Goal: Find contact information: Find contact information

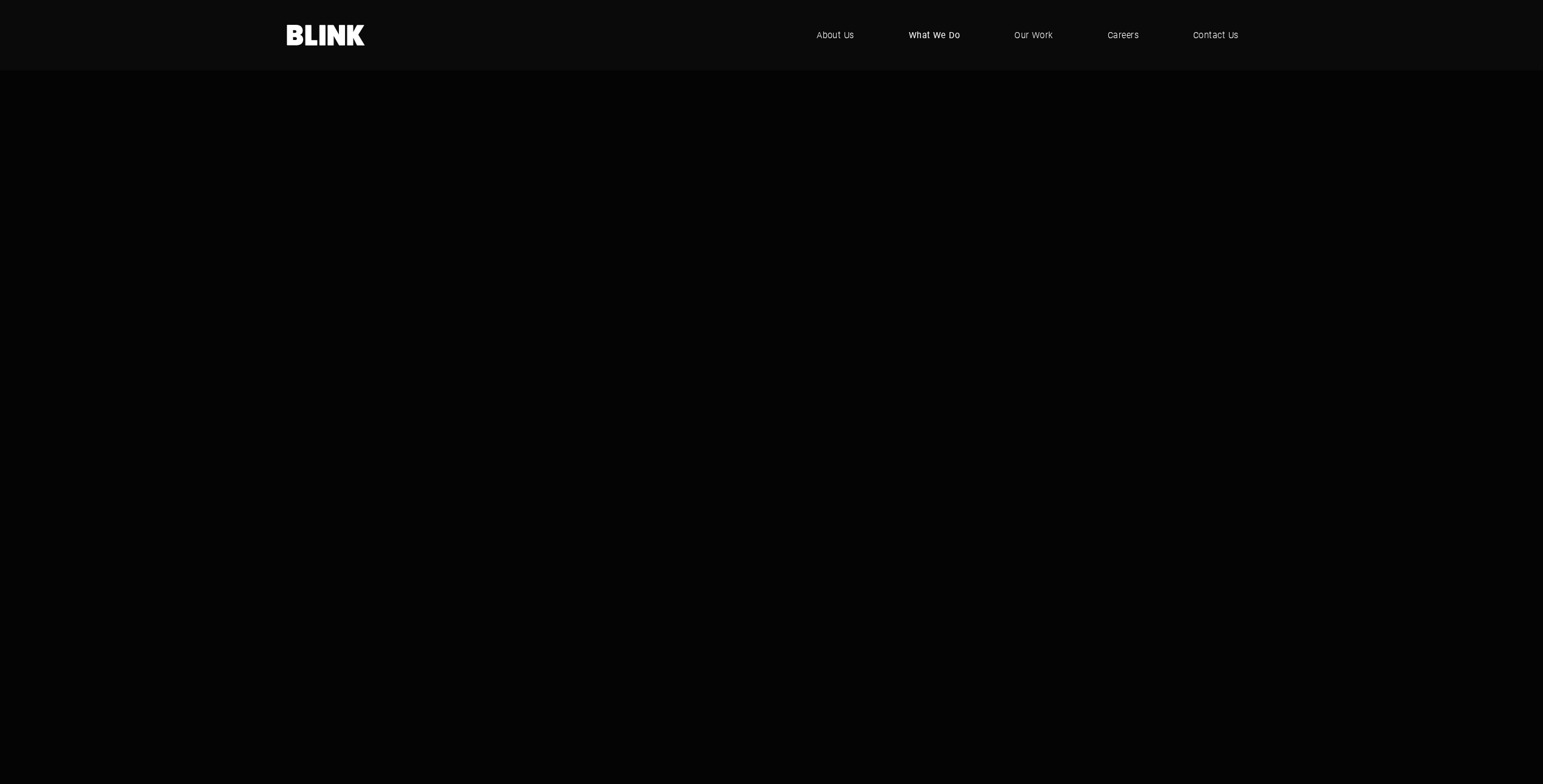
click at [943, 39] on span "What We Do" at bounding box center [934, 35] width 51 height 14
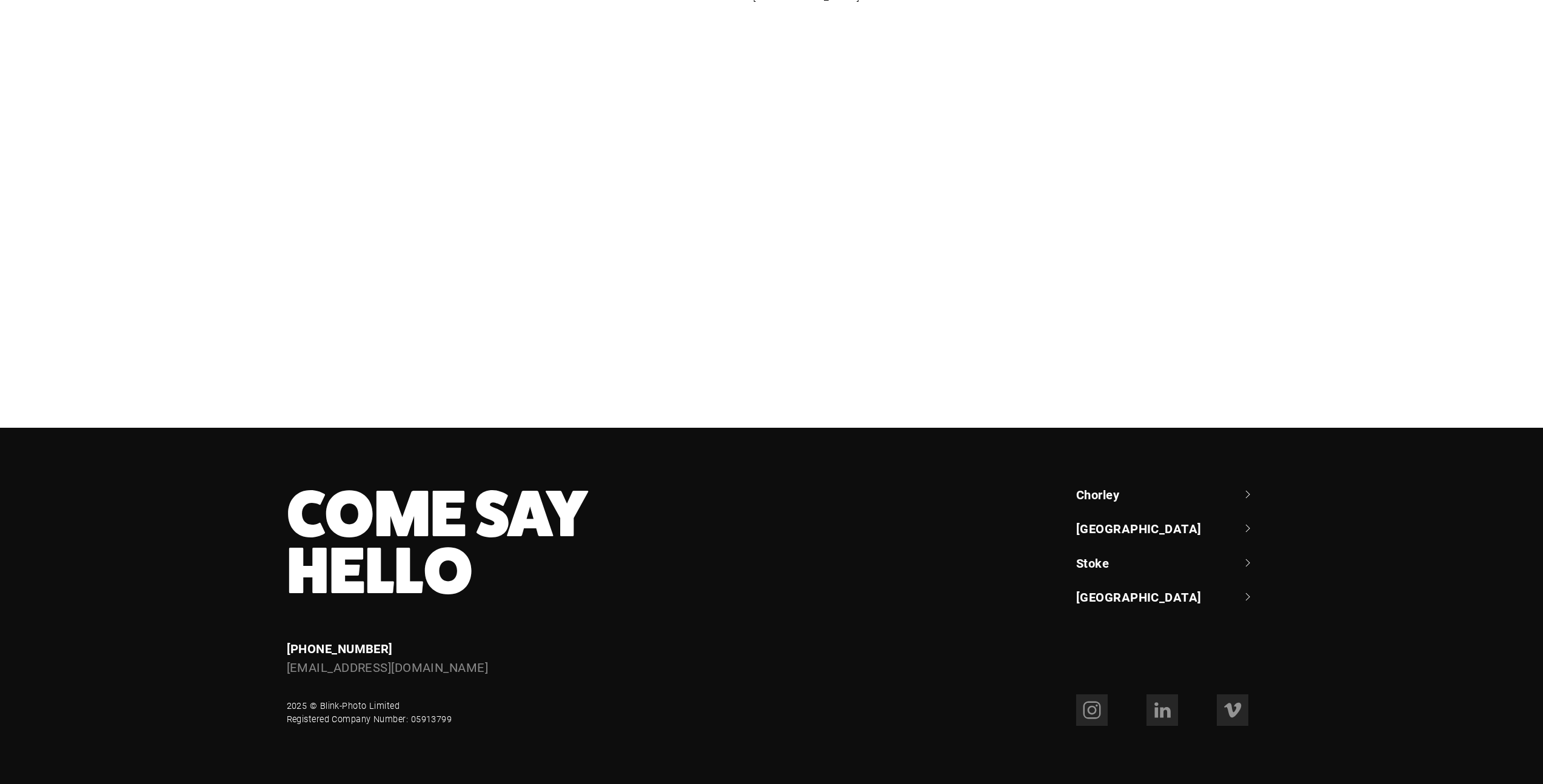
scroll to position [1083, 0]
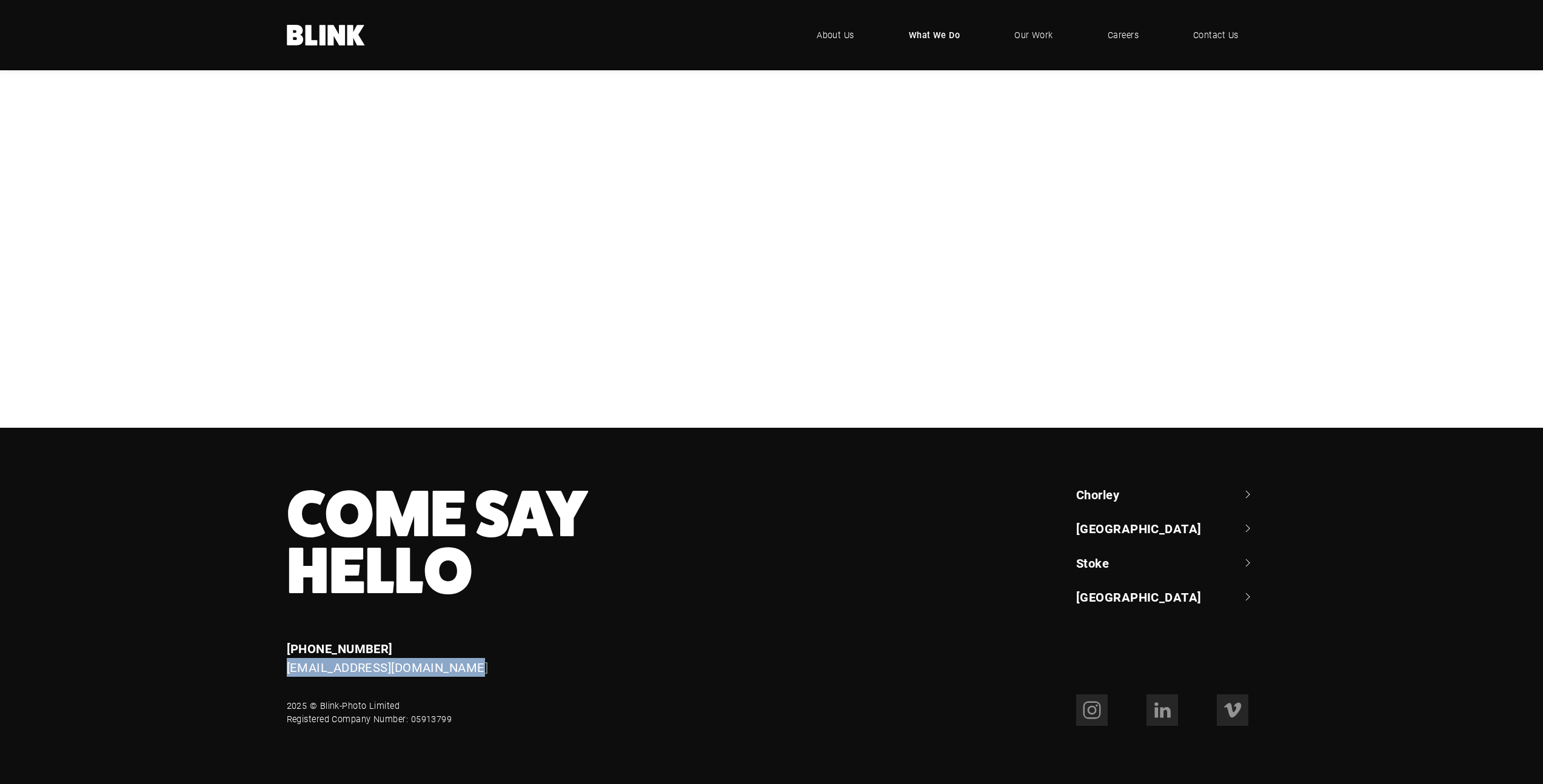
drag, startPoint x: 488, startPoint y: 669, endPoint x: 263, endPoint y: 669, distance: 225.0
click at [263, 669] on div "Come Say Hello Enquiries [PHONE_NUMBER] [EMAIL_ADDRESS][DOMAIN_NAME] Chorley +4…" at bounding box center [772, 606] width 1049 height 240
copy link "[EMAIL_ADDRESS][DOMAIN_NAME]"
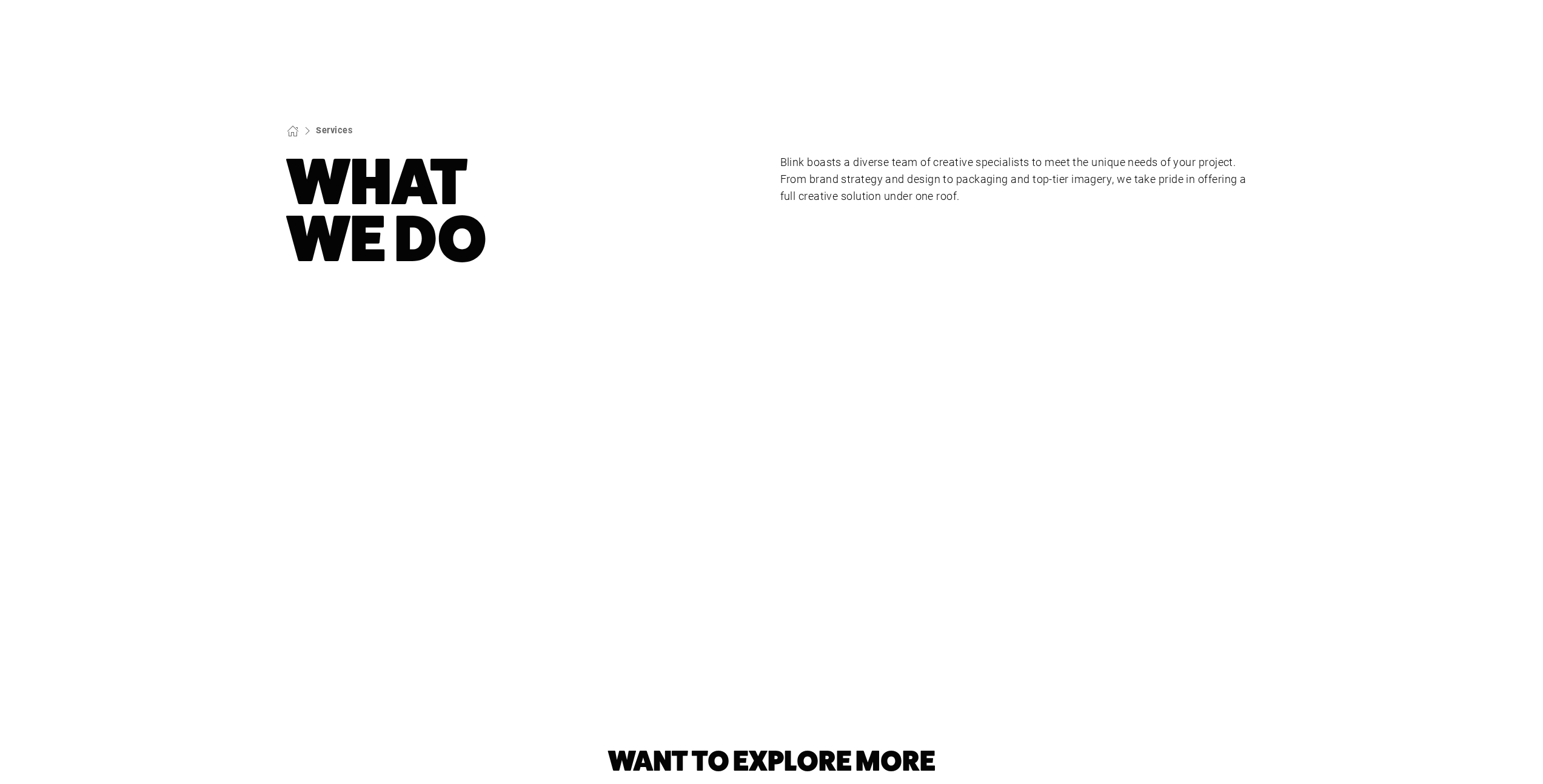
scroll to position [0, 0]
